Goal: Task Accomplishment & Management: Manage account settings

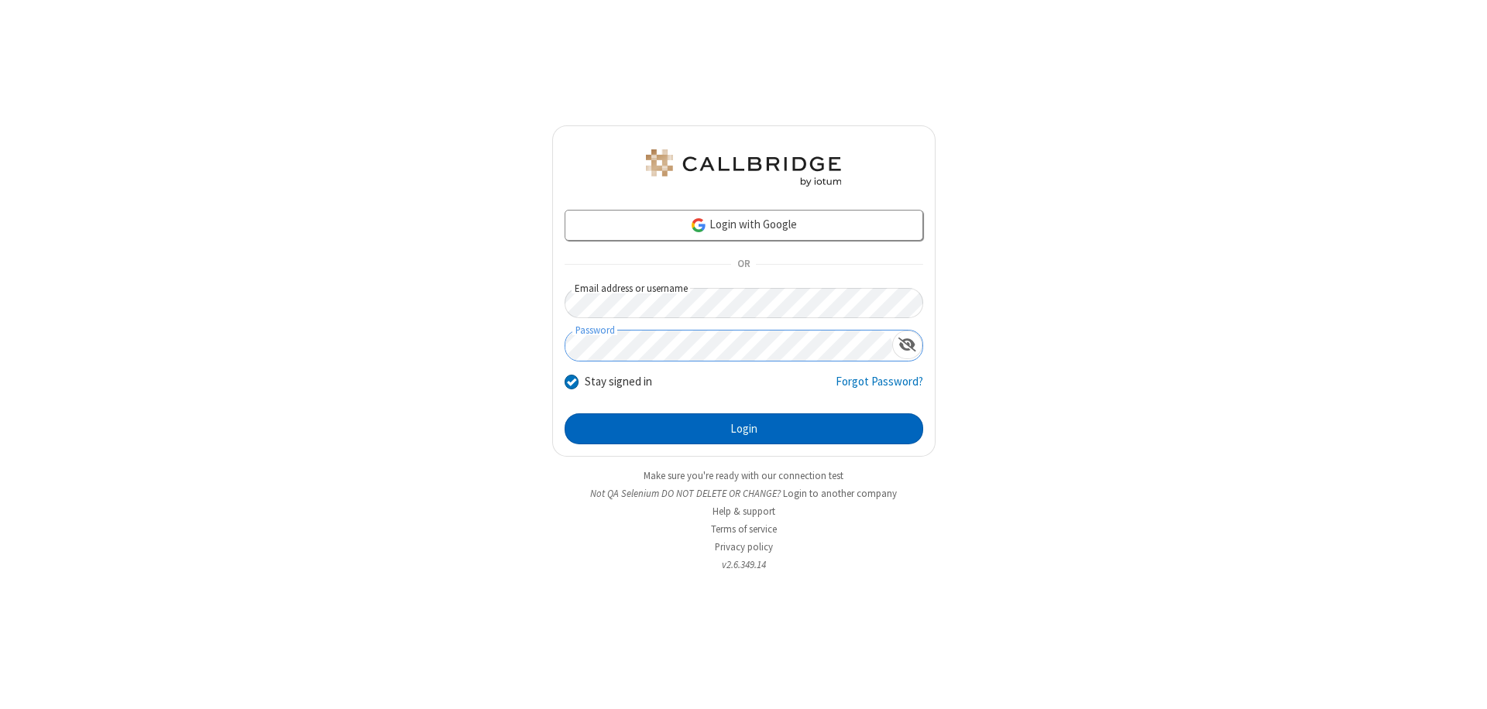
click at [743, 429] on button "Login" at bounding box center [743, 428] width 359 height 31
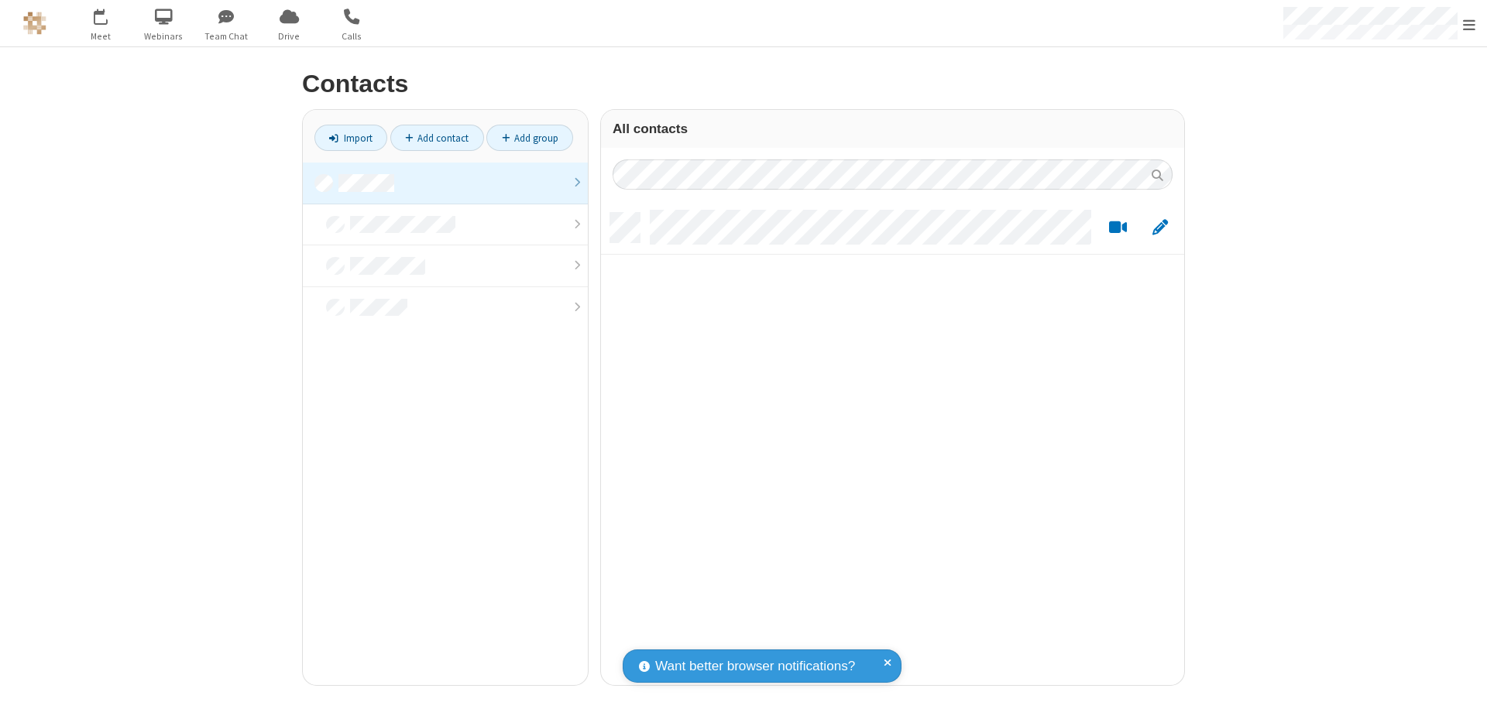
click at [445, 183] on link at bounding box center [445, 184] width 285 height 42
click at [437, 138] on link "Add contact" at bounding box center [437, 138] width 94 height 26
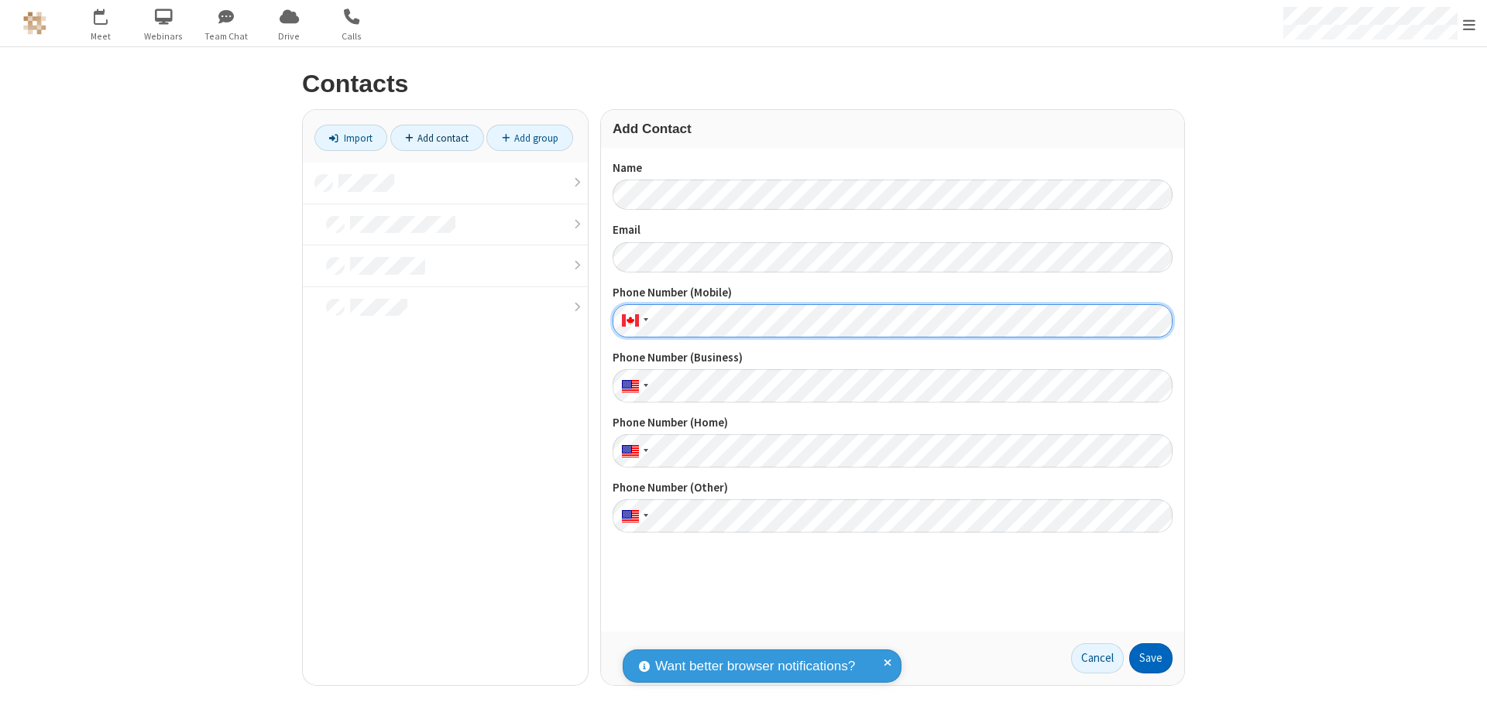
click at [1151, 658] on button "Save" at bounding box center [1150, 658] width 43 height 31
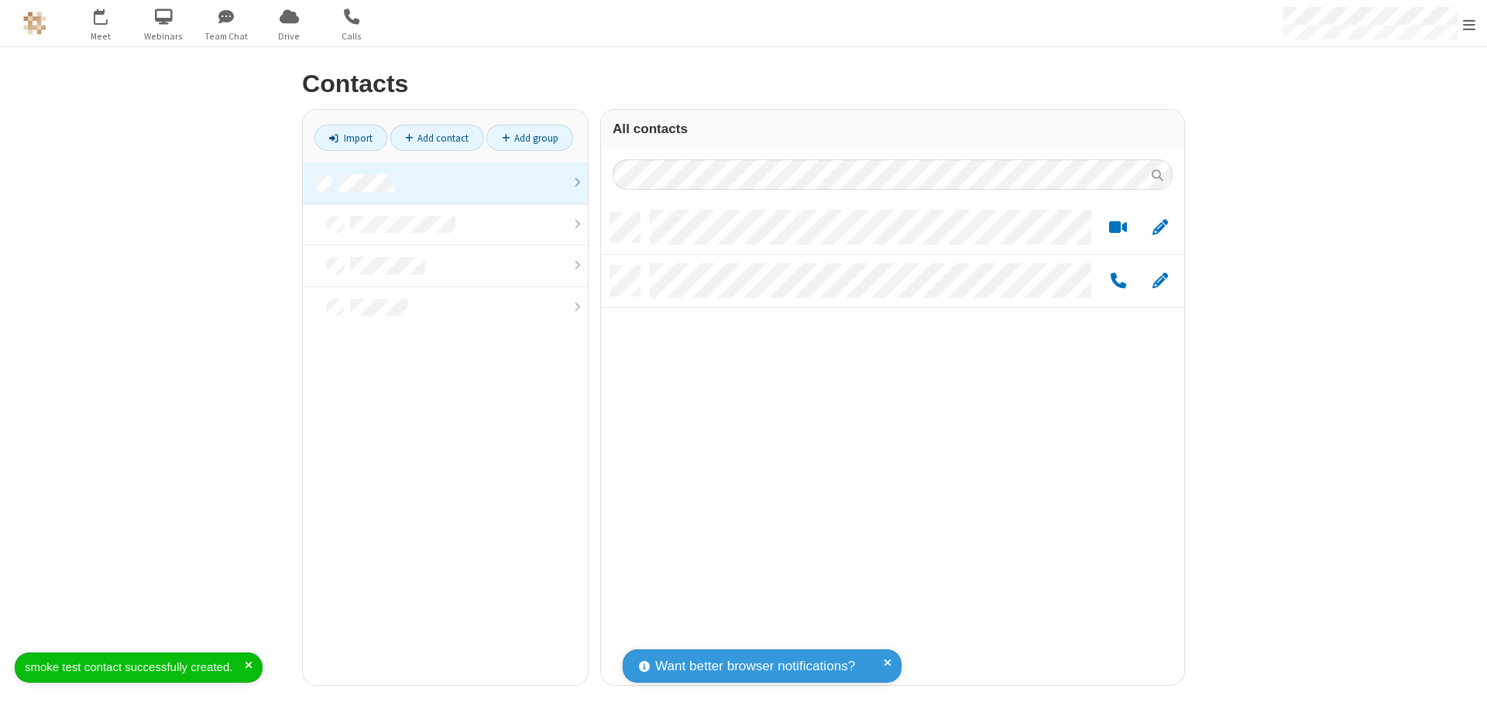
scroll to position [472, 571]
click at [437, 138] on link "Add contact" at bounding box center [437, 138] width 94 height 26
